Goal: Task Accomplishment & Management: Manage account settings

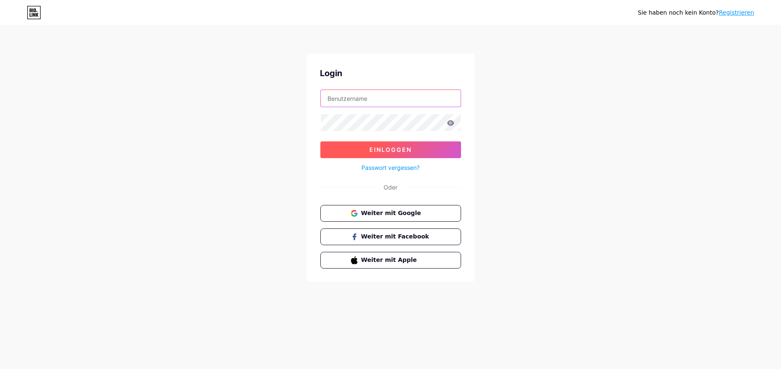
type input "[EMAIL_ADDRESS][DOMAIN_NAME]"
click at [390, 149] on font "Einloggen" at bounding box center [390, 149] width 42 height 7
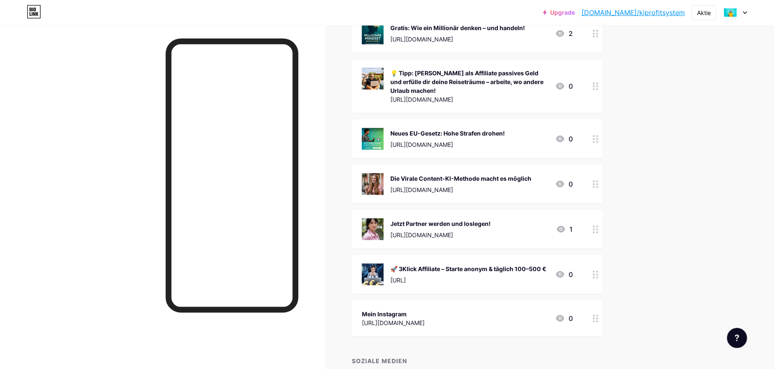
scroll to position [143, 0]
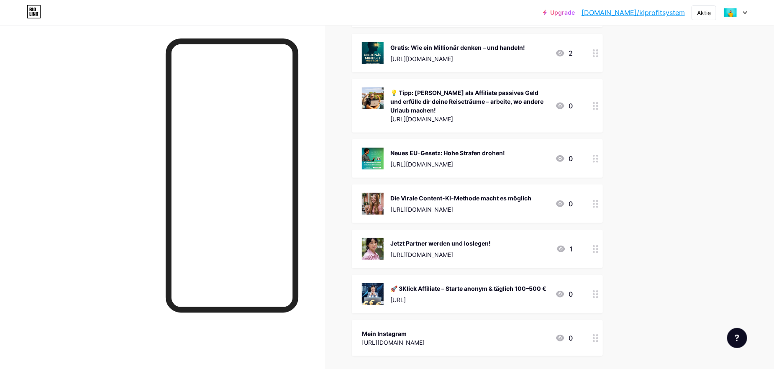
click at [550, 161] on div "Neues EU-Gesetz: Hohe Strafen drohen! [URL][DOMAIN_NAME] 0" at bounding box center [467, 159] width 211 height 22
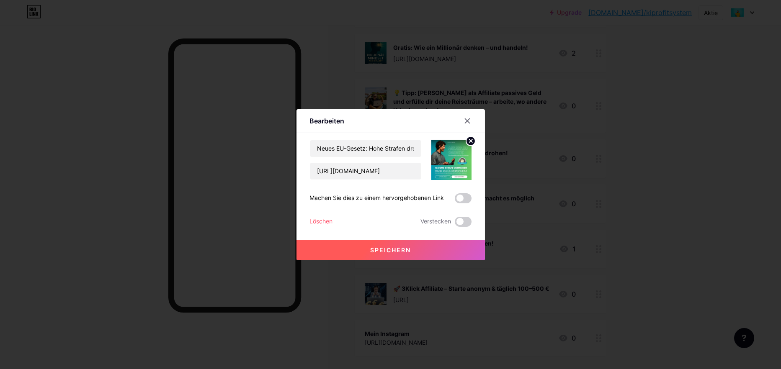
click at [322, 220] on font "Löschen" at bounding box center [321, 221] width 23 height 7
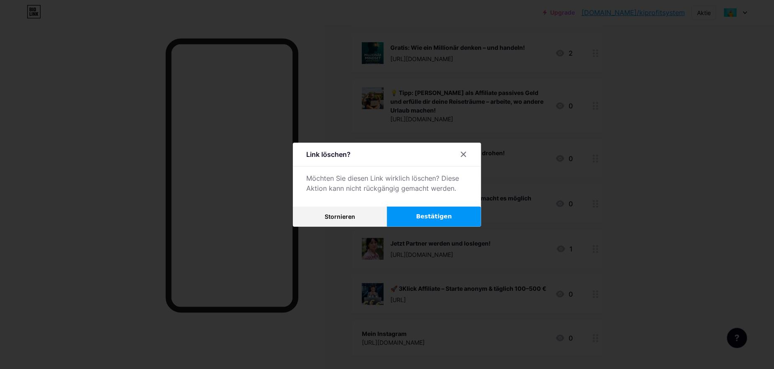
click at [423, 209] on button "Bestätigen" at bounding box center [434, 217] width 94 height 20
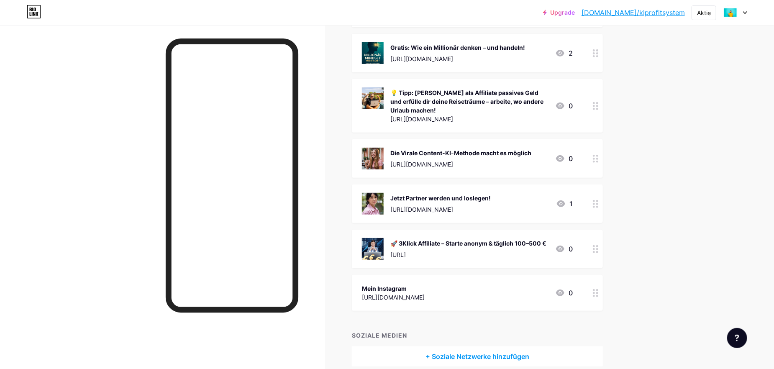
click at [530, 104] on div "💡 Tipp: [PERSON_NAME] als Affiliate passives Geld und erfülle dir deine Reisetr…" at bounding box center [469, 101] width 158 height 26
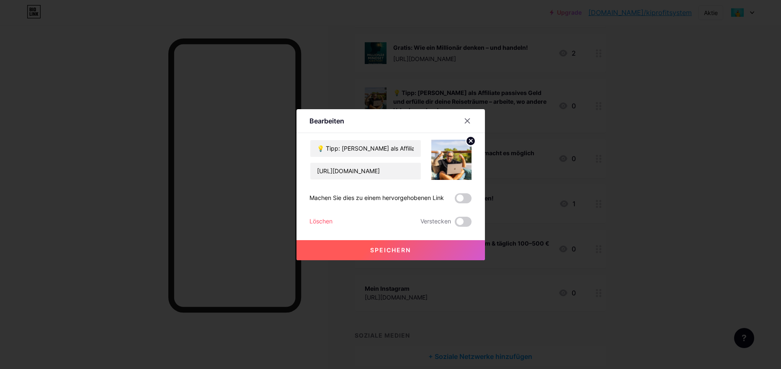
click at [323, 223] on font "Löschen" at bounding box center [321, 221] width 23 height 7
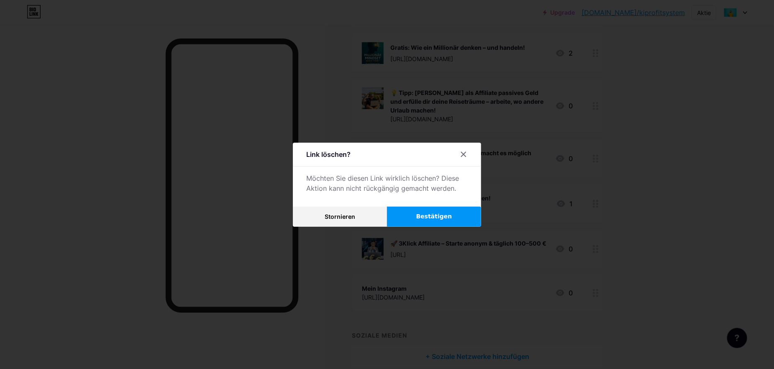
click at [443, 214] on font "Bestätigen" at bounding box center [434, 216] width 36 height 7
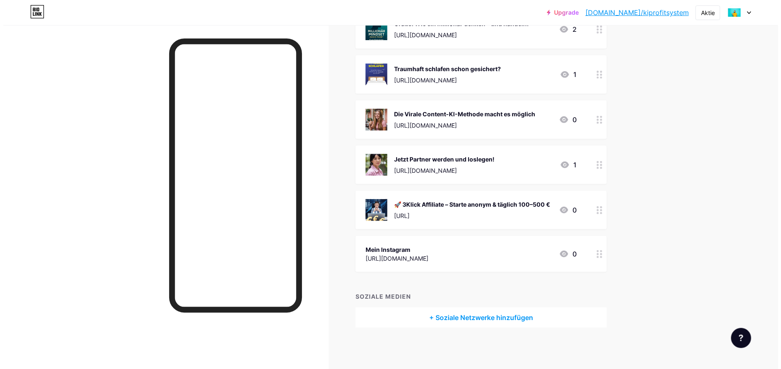
scroll to position [38, 0]
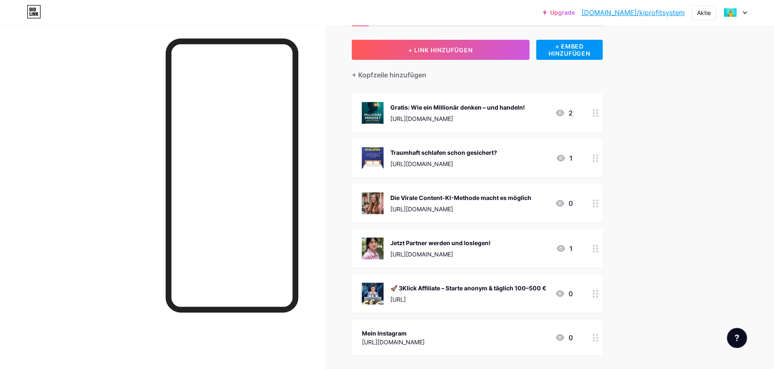
click at [446, 112] on div "Gratis: Wie ein Millionär denken – und handeln! [URL][DOMAIN_NAME]" at bounding box center [457, 113] width 135 height 22
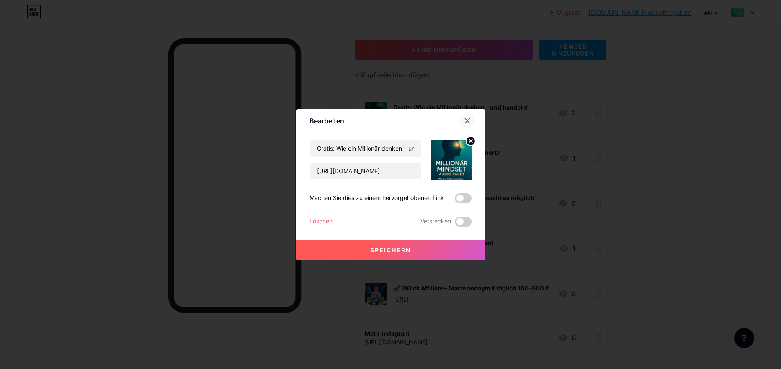
click at [464, 118] on icon at bounding box center [467, 121] width 7 height 7
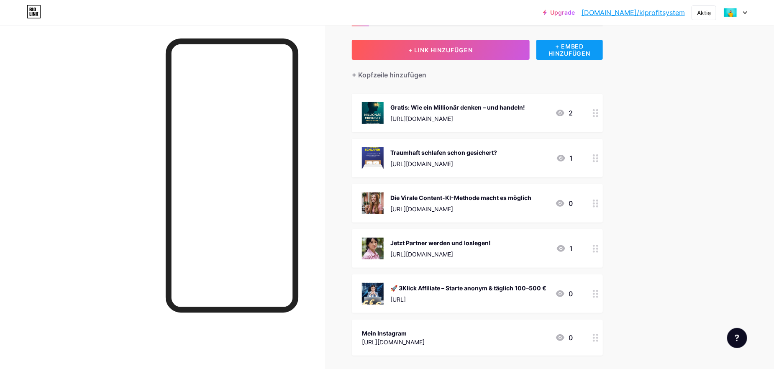
click at [579, 49] on font "+ EMBED HINZUFÜGEN" at bounding box center [570, 50] width 42 height 14
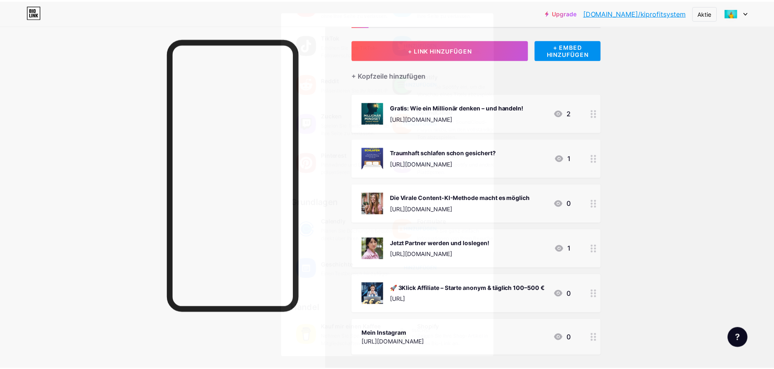
scroll to position [0, 0]
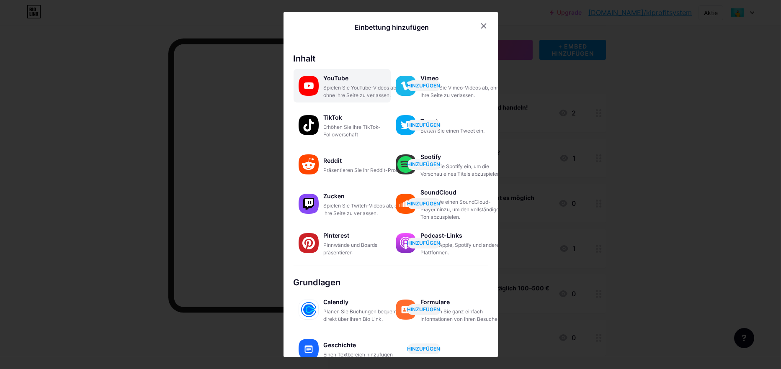
click at [338, 86] on font "Spielen Sie YouTube-Videos ab, ohne Ihre Seite zu verlassen." at bounding box center [361, 92] width 74 height 14
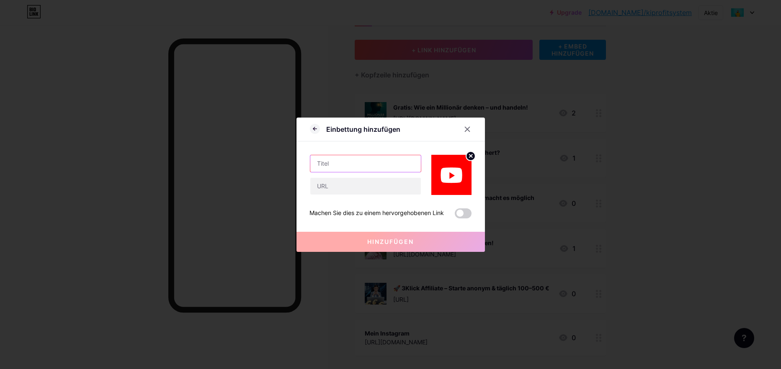
click at [325, 163] on input "text" at bounding box center [365, 163] width 110 height 17
drag, startPoint x: 347, startPoint y: 186, endPoint x: 561, endPoint y: 130, distance: 221.5
click at [561, 130] on div at bounding box center [390, 184] width 781 height 369
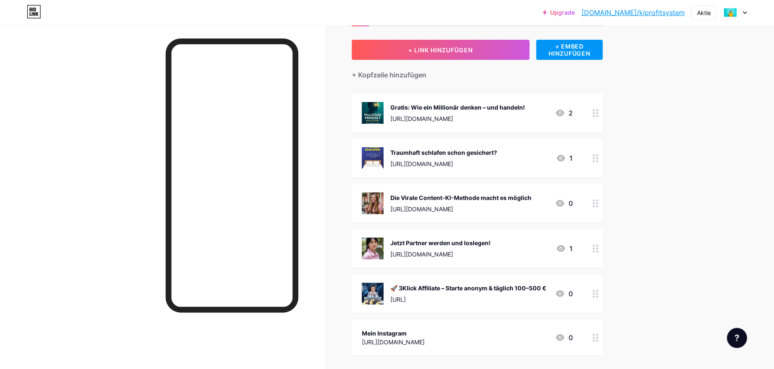
click at [671, 13] on font "[DOMAIN_NAME]/kiprofitsystem" at bounding box center [633, 12] width 103 height 8
